Goal: Navigation & Orientation: Locate item on page

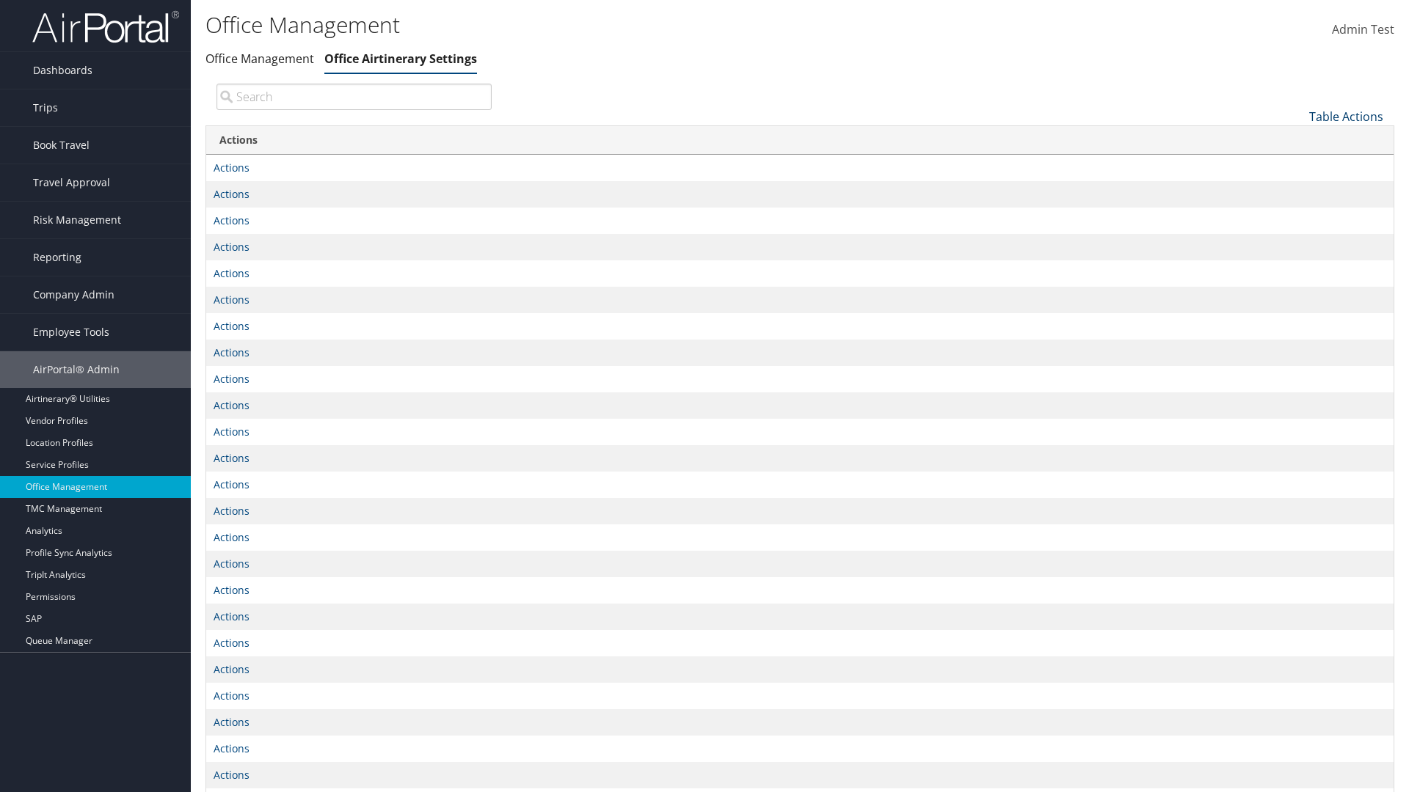
click at [1345, 116] on link "Table Actions" at bounding box center [1346, 117] width 74 height 16
click at [1296, 164] on link "Page Length" at bounding box center [1296, 164] width 193 height 25
click at [1296, 165] on link "25" at bounding box center [1296, 165] width 193 height 25
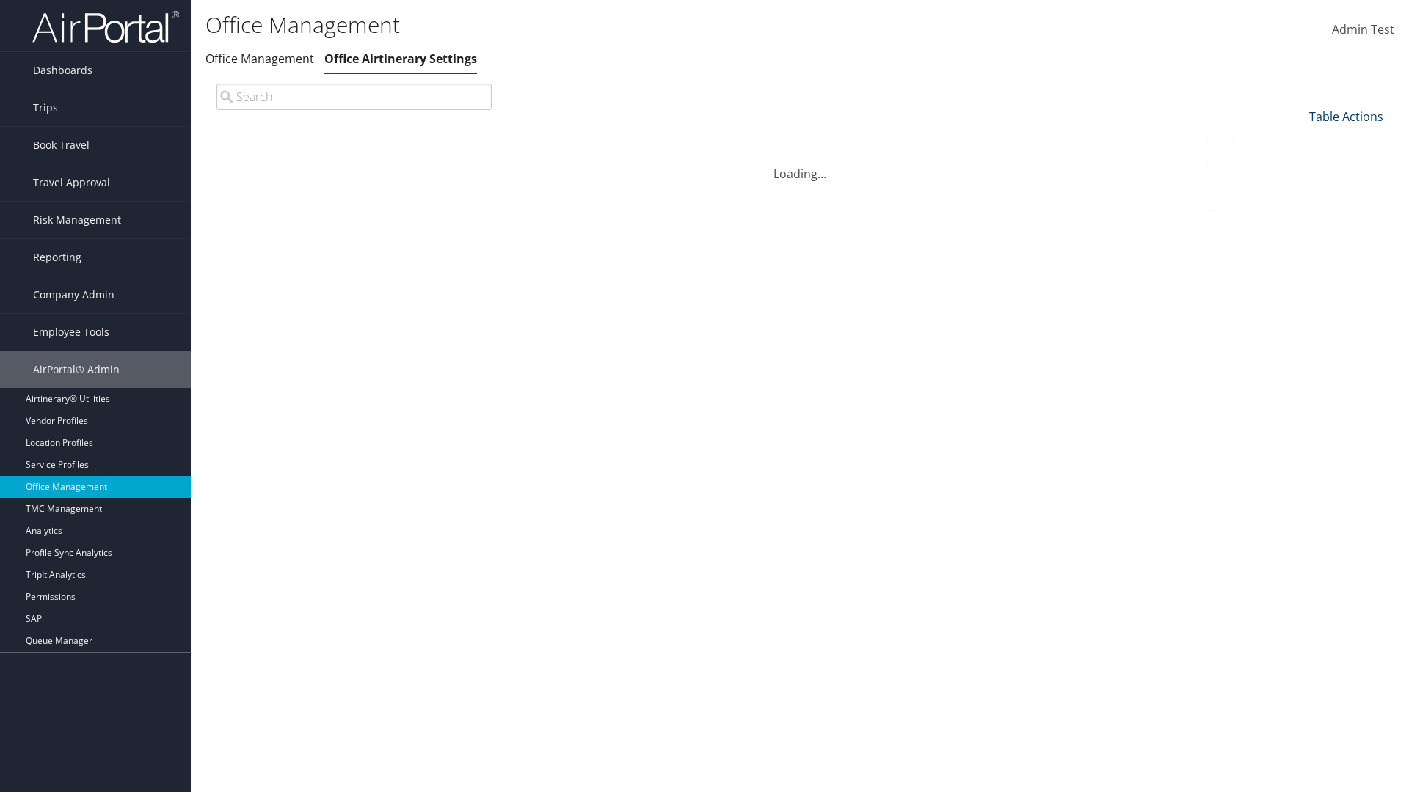
click at [1345, 109] on link "Table Actions" at bounding box center [1346, 117] width 74 height 16
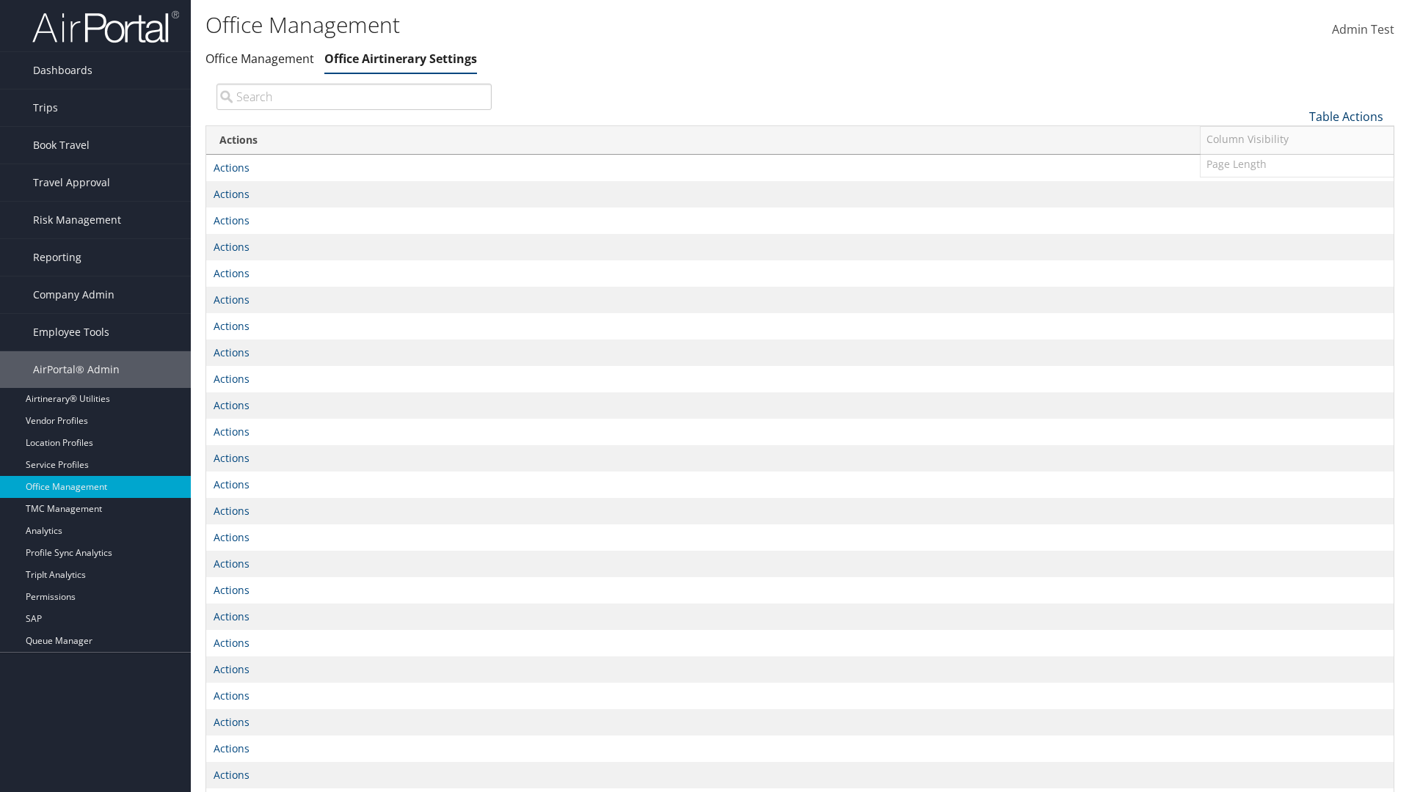
scroll to position [48, 0]
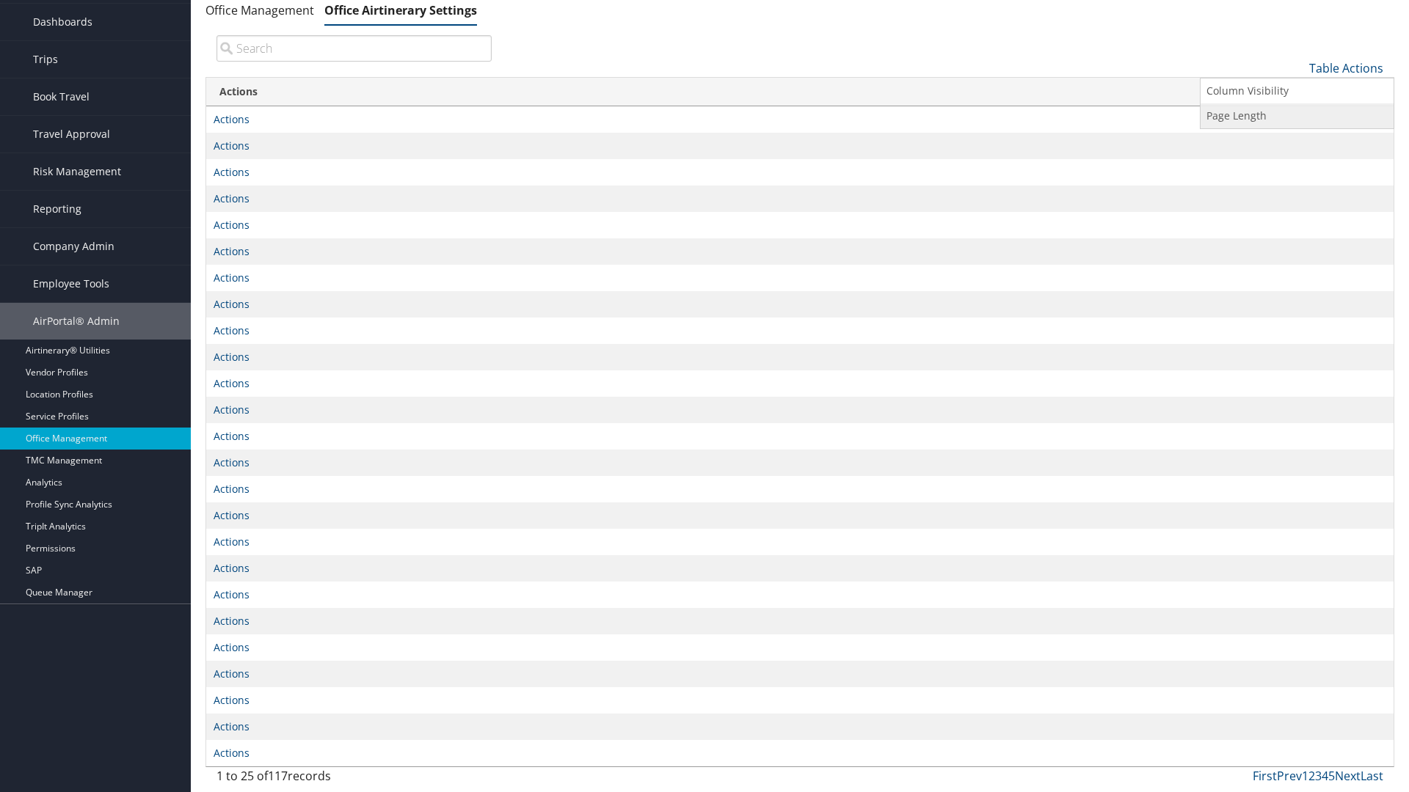
click at [1296, 115] on link "Page Length" at bounding box center [1296, 115] width 193 height 25
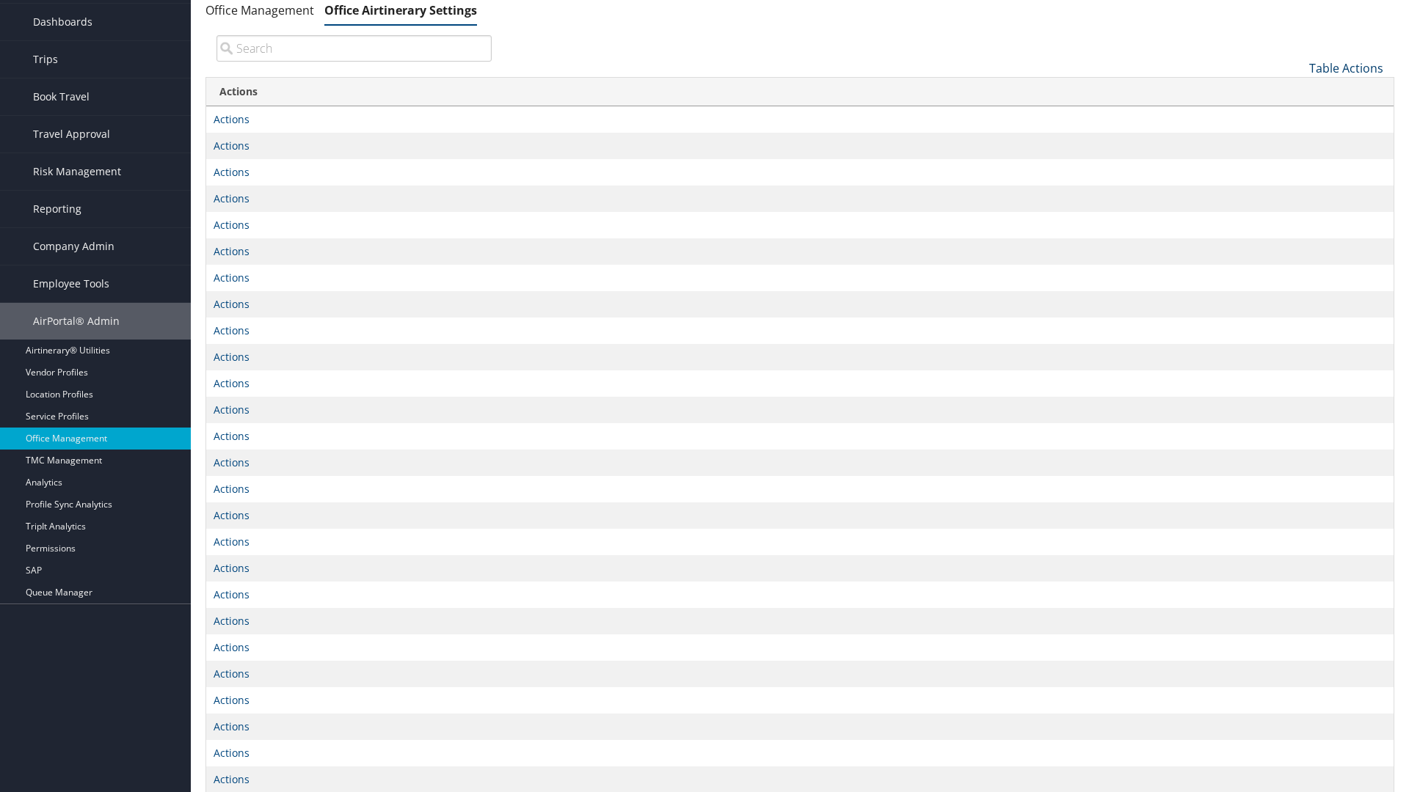
click at [1345, 67] on link "Table Actions" at bounding box center [1346, 68] width 74 height 16
click at [1296, 115] on link "Page Length" at bounding box center [1296, 115] width 193 height 25
click at [1296, 167] on link "100" at bounding box center [1296, 167] width 193 height 25
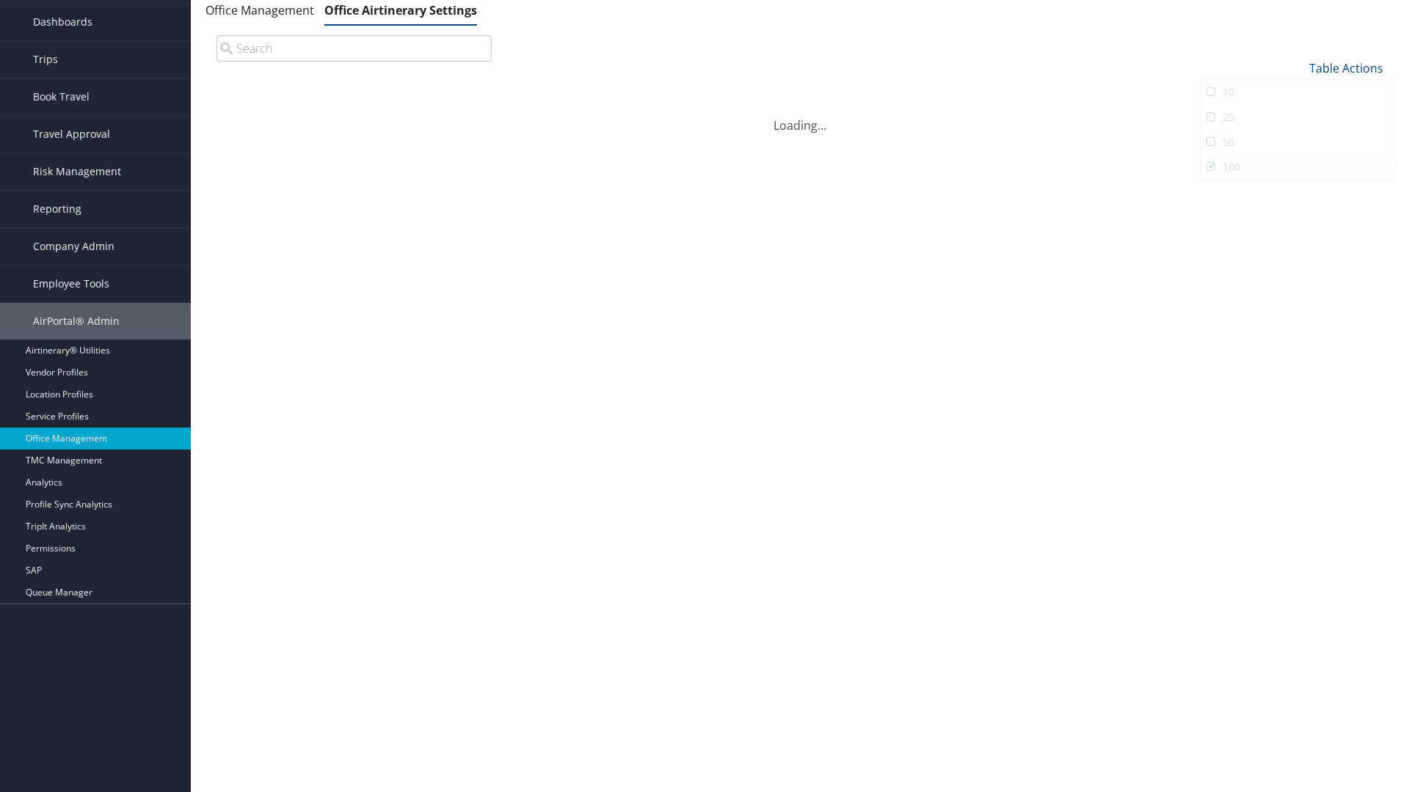
scroll to position [0, 0]
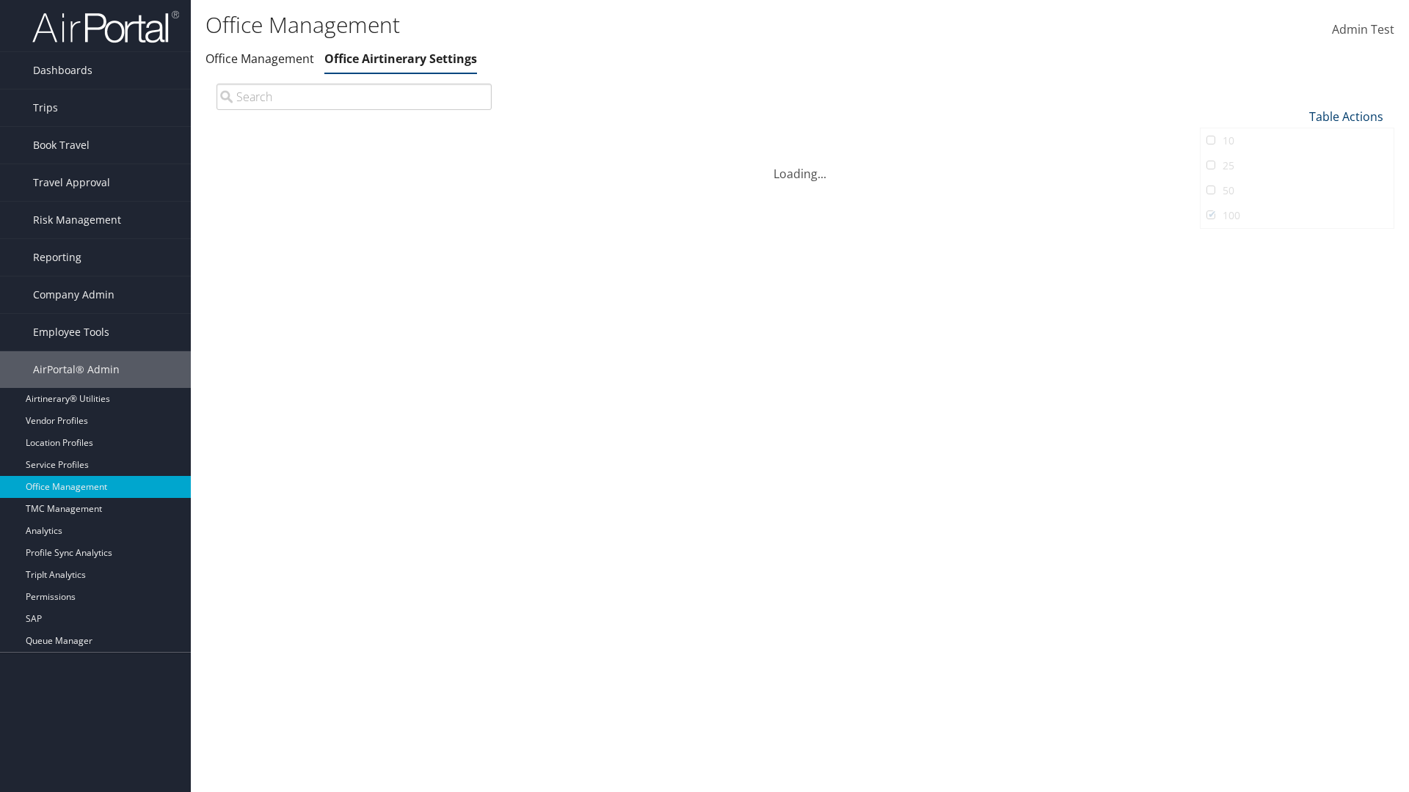
click at [1345, 109] on link "Table Actions" at bounding box center [1346, 117] width 74 height 16
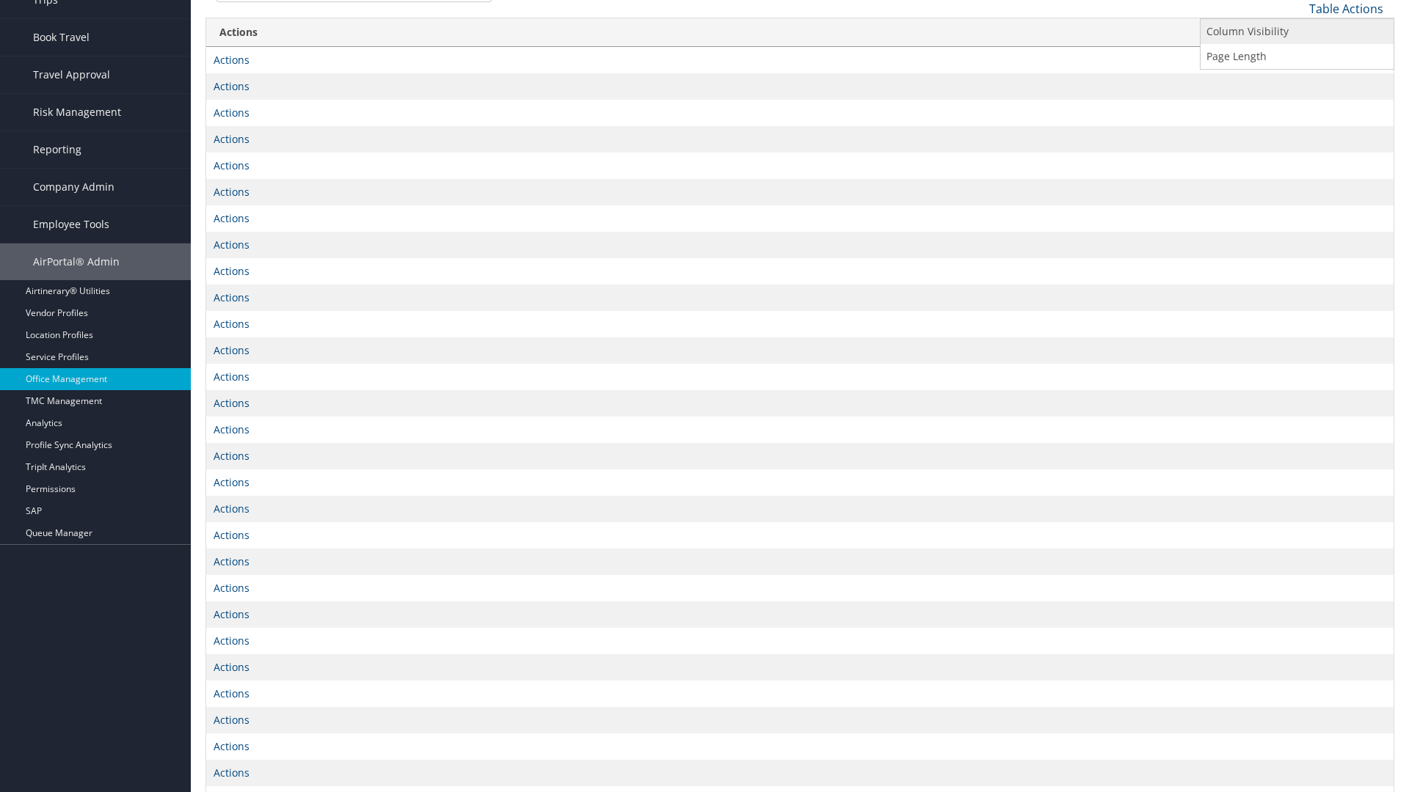
click at [1296, 31] on link "Column Visibility" at bounding box center [1296, 31] width 193 height 25
